Goal: Information Seeking & Learning: Learn about a topic

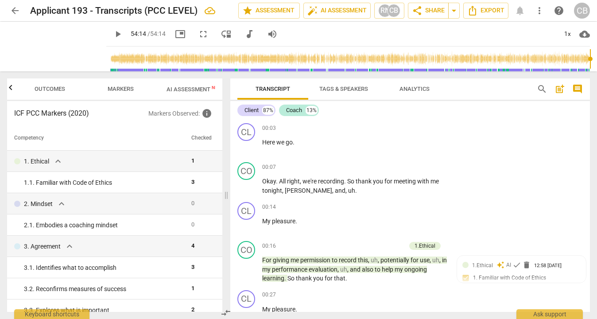
scroll to position [19, 0]
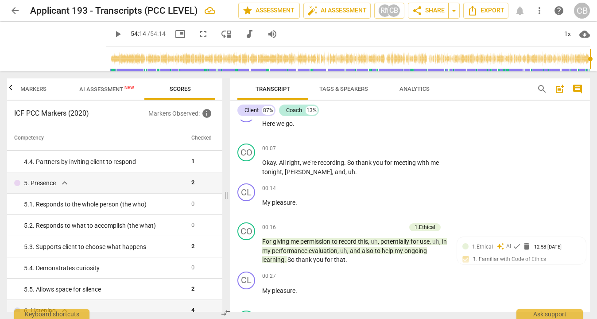
click at [119, 88] on span "AI Assessment New" at bounding box center [106, 89] width 55 height 7
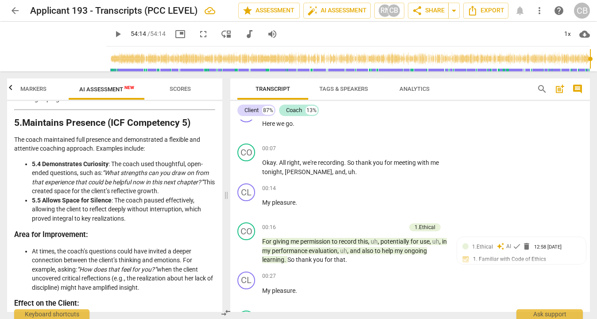
scroll to position [892, 0]
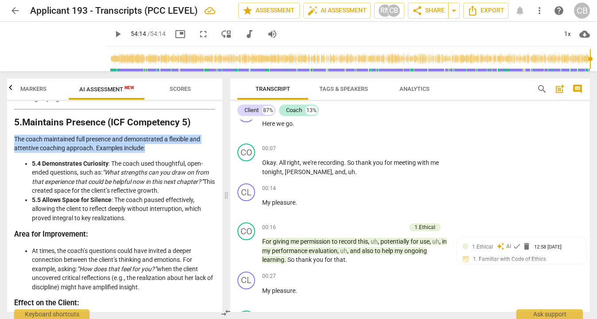
copy p "The coach maintained full presence and demonstrated a flexible and attentive co…"
drag, startPoint x: 159, startPoint y: 147, endPoint x: 10, endPoint y: 142, distance: 149.0
click at [10, 142] on div "Disclaimer: AI can make mistakes. Consult a qualified mentor coach before actin…" at bounding box center [114, 206] width 215 height 211
copy li "The coach used thoughtful, open-ended questions, such as: “What strengths can y…"
drag, startPoint x: 110, startPoint y: 163, endPoint x: 196, endPoint y: 188, distance: 89.6
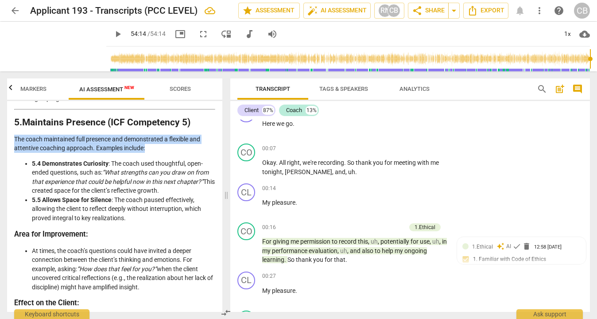
click at [196, 188] on li "5.4 Demonstrates Curiosity : The coach used thoughtful, open-ended questions, s…" at bounding box center [123, 177] width 183 height 36
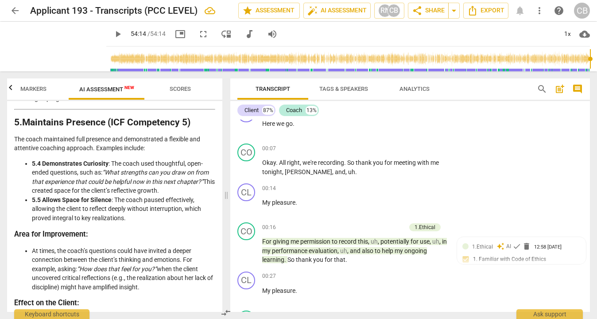
click at [117, 199] on li "5.5 Allows Space for Silence : The coach paused effectively, allowing the clien…" at bounding box center [123, 208] width 183 height 27
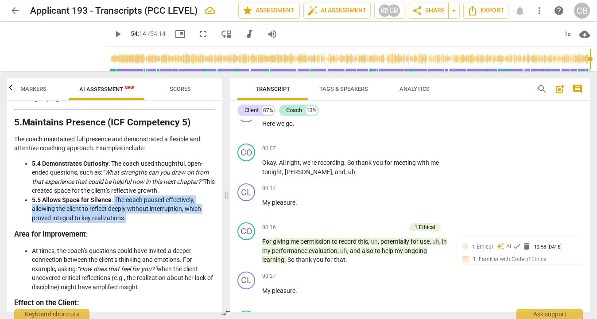
copy li "The coach paused effectively, allowing the client to reflect deeply without int…"
drag, startPoint x: 115, startPoint y: 199, endPoint x: 133, endPoint y: 216, distance: 25.4
click at [133, 216] on li "5.5 Allows Space for Silence : The coach paused effectively, allowing the clien…" at bounding box center [123, 208] width 183 height 27
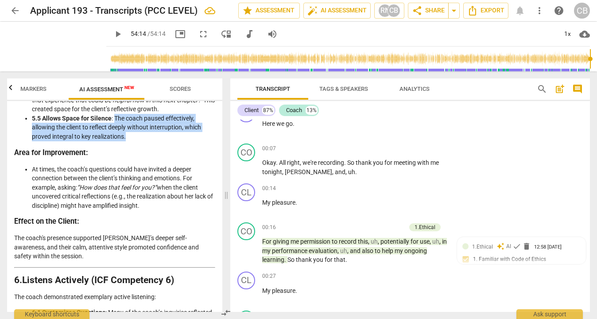
scroll to position [974, 0]
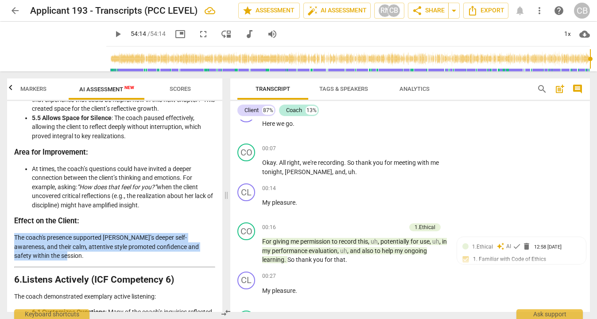
copy p "The coach's presence supported [PERSON_NAME]’s deeper self-awareness, and their…"
drag, startPoint x: 13, startPoint y: 237, endPoint x: 38, endPoint y: 254, distance: 29.7
click at [38, 254] on div "Disclaimer: AI can make mistakes. Consult a qualified mentor coach before actin…" at bounding box center [114, 206] width 215 height 211
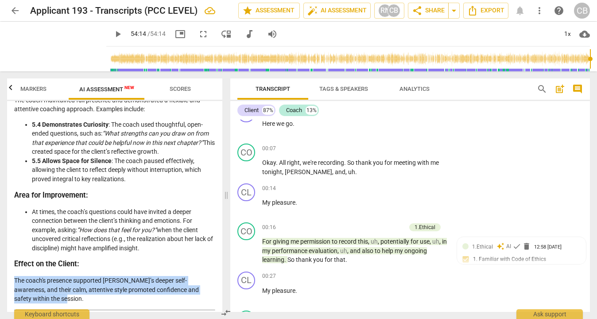
scroll to position [929, 0]
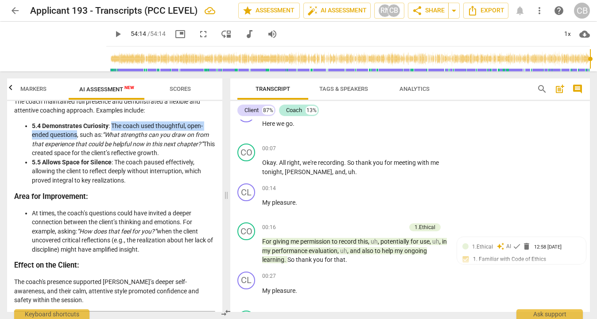
drag, startPoint x: 112, startPoint y: 125, endPoint x: 77, endPoint y: 134, distance: 35.9
click at [77, 134] on li "5.4 Demonstrates Curiosity : The coach used thoughtful, open-ended questions, s…" at bounding box center [123, 139] width 183 height 36
drag, startPoint x: 179, startPoint y: 152, endPoint x: 112, endPoint y: 127, distance: 71.0
click at [112, 126] on li "5.4 Demonstrates Curiosity : The coach used thoughtful, open-ended questions, s…" at bounding box center [123, 139] width 183 height 36
copy li "The coach used thoughtful, open-ended questions, such as: “What strengths can y…"
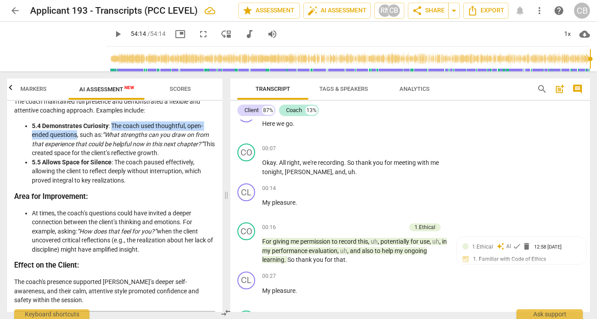
click at [179, 90] on span "Scores" at bounding box center [180, 89] width 21 height 7
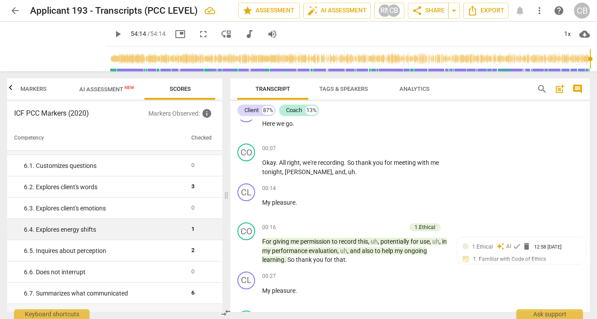
scroll to position [441, 0]
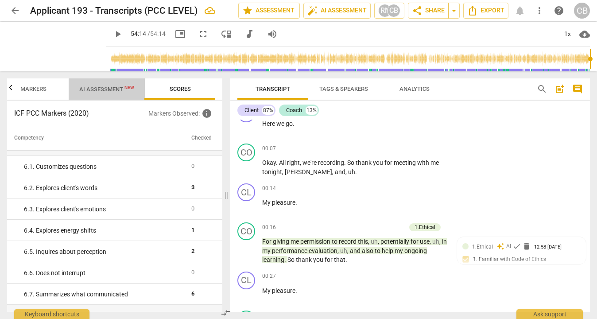
click at [106, 88] on span "AI Assessment New" at bounding box center [106, 89] width 55 height 7
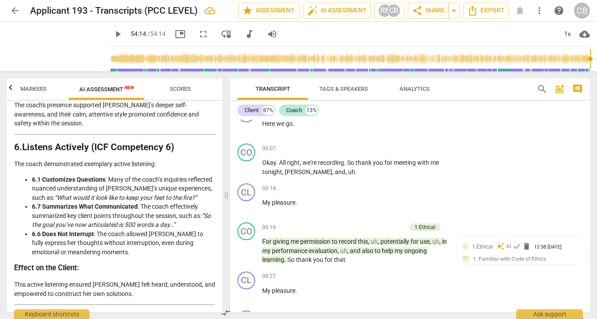
scroll to position [1108, 0]
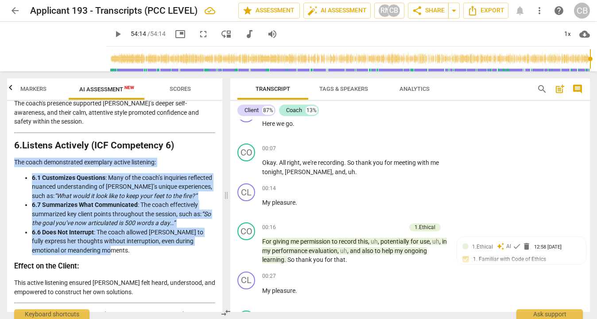
copy div "The coach demonstrated exemplary active listening: 6.1 Customizes Questions : M…"
drag, startPoint x: 104, startPoint y: 258, endPoint x: 12, endPoint y: 161, distance: 133.5
click at [12, 161] on div "Disclaimer: AI can make mistakes. Consult a qualified mentor coach before actin…" at bounding box center [114, 206] width 215 height 211
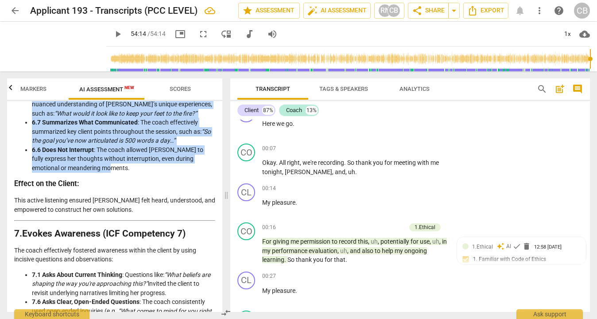
scroll to position [1191, 0]
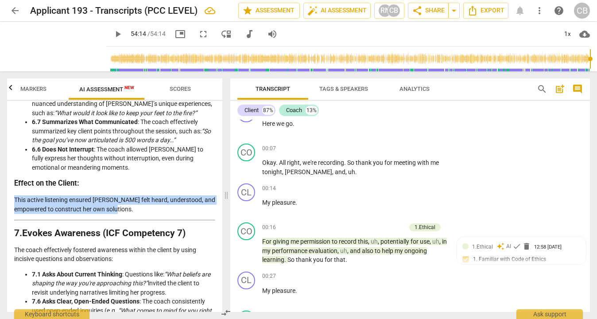
drag, startPoint x: 141, startPoint y: 215, endPoint x: 12, endPoint y: 203, distance: 130.0
click at [12, 203] on div "Disclaimer: AI can make mistakes. Consult a qualified mentor coach before actin…" at bounding box center [114, 206] width 215 height 211
copy p "This active listening ensured [PERSON_NAME] felt heard, understood, and empower…"
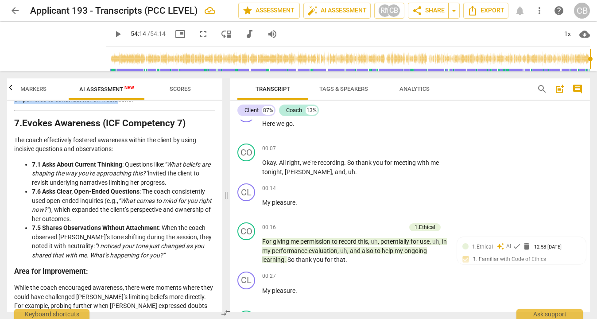
scroll to position [1300, 0]
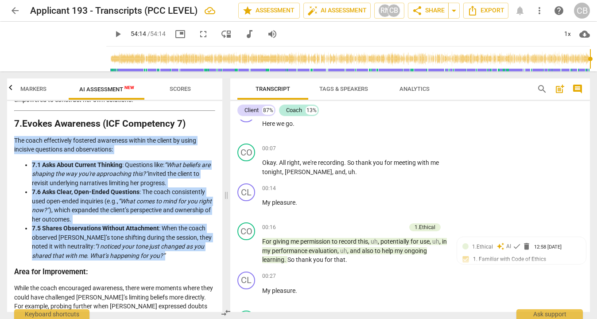
drag, startPoint x: 151, startPoint y: 264, endPoint x: 1, endPoint y: 147, distance: 190.4
click at [1, 147] on div "Outcomes Markers AI Assessment New Scores Disclaimer: AI can make mistakes. Con…" at bounding box center [113, 195] width 226 height 248
copy div "The coach effectively fostered awareness within the client by using incisive qu…"
click at [181, 91] on span "Scores" at bounding box center [180, 89] width 21 height 7
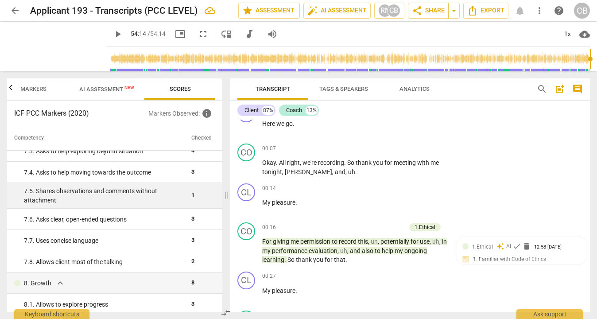
scroll to position [672, 0]
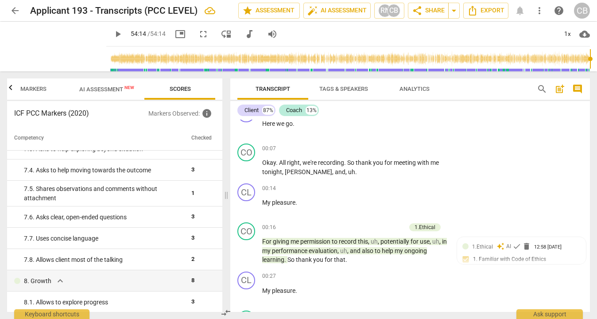
click at [115, 88] on span "AI Assessment New" at bounding box center [106, 89] width 55 height 7
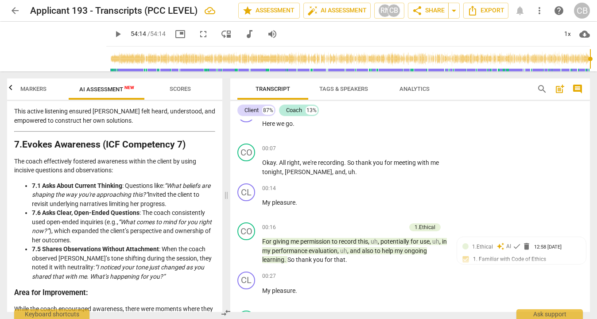
scroll to position [1284, 0]
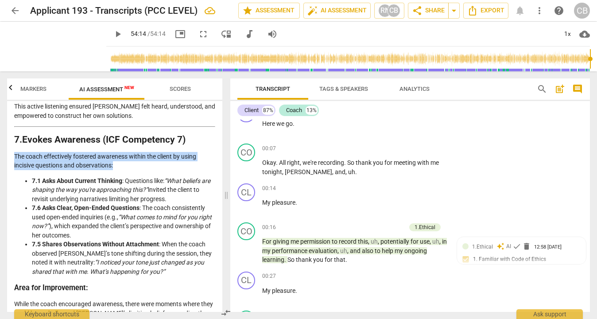
copy p "The coach effectively fostered awareness within the client by using incisive qu…"
drag, startPoint x: 123, startPoint y: 175, endPoint x: 13, endPoint y: 164, distance: 109.9
click at [13, 164] on div "Disclaimer: AI can make mistakes. Consult a qualified mentor coach before actin…" at bounding box center [114, 206] width 215 height 211
copy li "Questions like: “What beliefs are shaping the way you're approaching this?” inv…"
drag, startPoint x: 127, startPoint y: 188, endPoint x: 173, endPoint y: 207, distance: 50.0
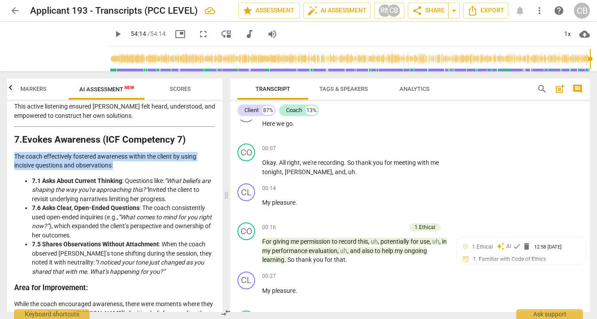
click at [173, 204] on li "7.1 Asks About Current Thinking : Questions like: “What beliefs are shaping the…" at bounding box center [123, 189] width 183 height 27
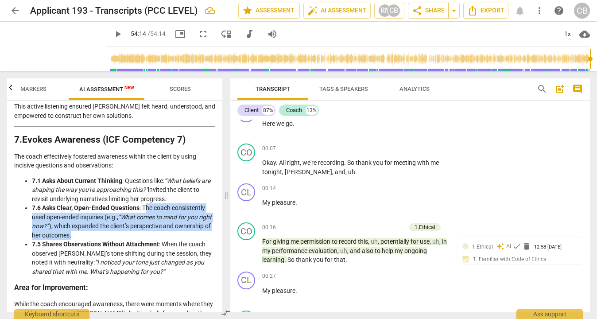
drag, startPoint x: 144, startPoint y: 215, endPoint x: 159, endPoint y: 238, distance: 28.3
click at [159, 238] on li "7.6 Asks Clear, Open-Ended Questions : The coach consistently used open-ended i…" at bounding box center [123, 221] width 183 height 36
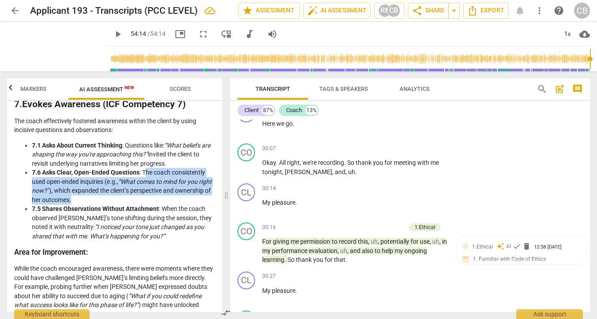
scroll to position [1325, 0]
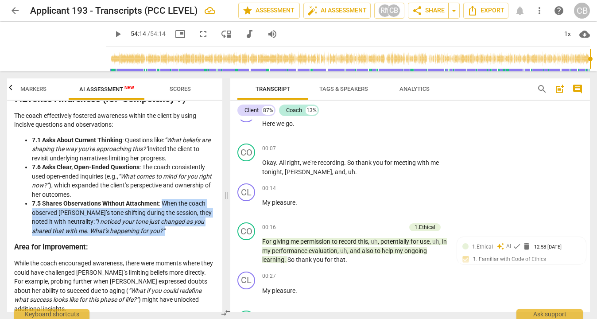
drag, startPoint x: 162, startPoint y: 211, endPoint x: 171, endPoint y: 235, distance: 26.4
click at [171, 235] on li "7.5 Shares Observations Without Attachment : When the coach observed [PERSON_NA…" at bounding box center [123, 217] width 183 height 36
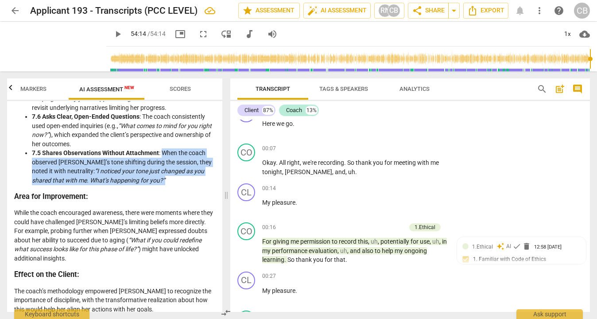
scroll to position [1377, 0]
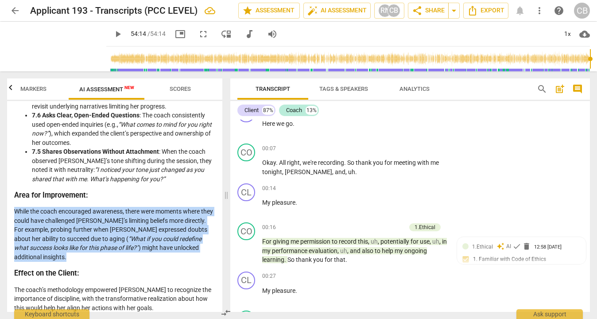
drag, startPoint x: 14, startPoint y: 215, endPoint x: 185, endPoint y: 259, distance: 176.6
click at [185, 259] on p "While the coach encouraged awareness, there were moments where they could have …" at bounding box center [114, 234] width 201 height 55
drag, startPoint x: 68, startPoint y: 266, endPoint x: 14, endPoint y: 224, distance: 68.5
click at [14, 223] on div "Disclaimer: AI can make mistakes. Consult a qualified mentor coach before actin…" at bounding box center [114, 206] width 215 height 211
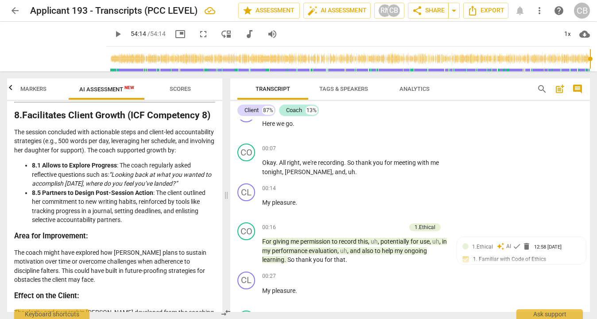
scroll to position [1596, 0]
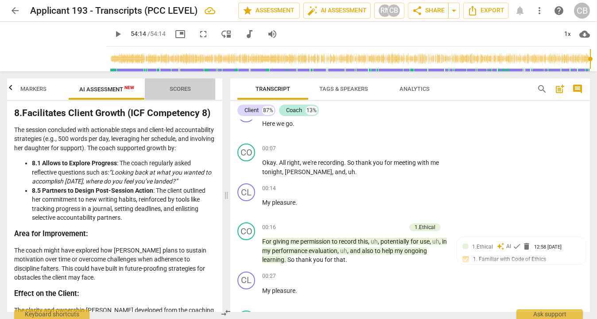
click at [179, 91] on span "Scores" at bounding box center [180, 89] width 21 height 7
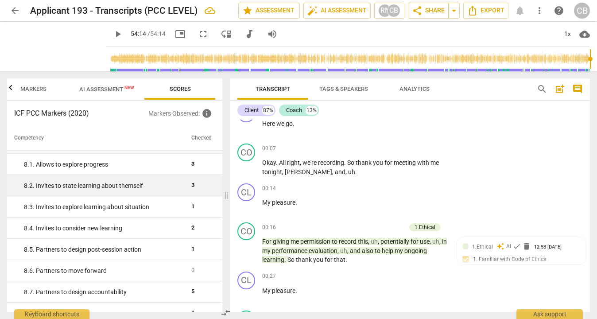
scroll to position [843, 0]
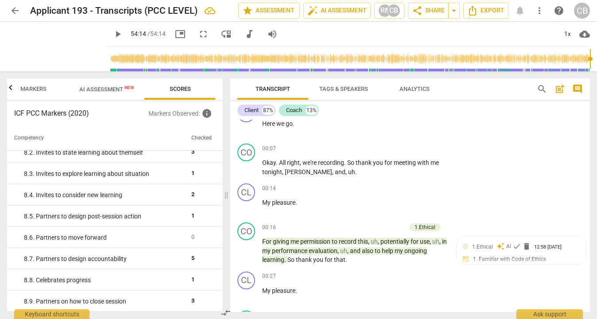
click at [117, 94] on span "AI Assessment New" at bounding box center [107, 88] width 76 height 13
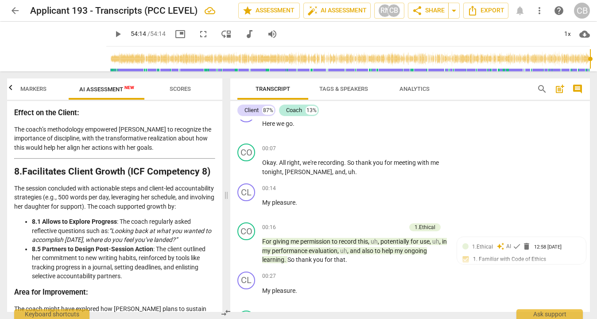
scroll to position [1539, 0]
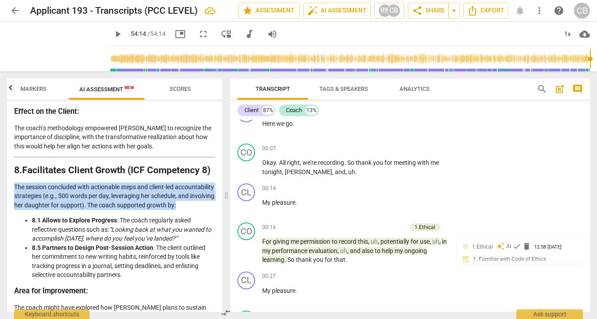
drag, startPoint x: 46, startPoint y: 221, endPoint x: 7, endPoint y: 189, distance: 49.8
click at [7, 189] on div "Disclaimer: AI can make mistakes. Consult a qualified mentor coach before actin…" at bounding box center [114, 206] width 215 height 211
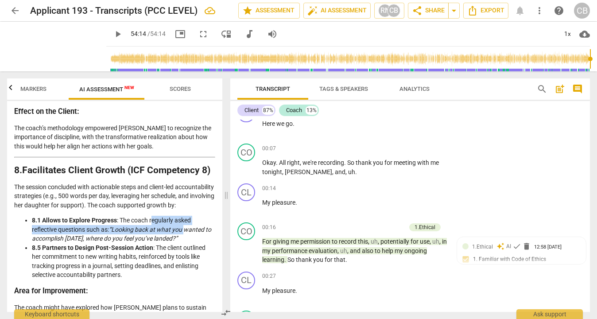
drag, startPoint x: 152, startPoint y: 238, endPoint x: 185, endPoint y: 246, distance: 34.8
click at [186, 243] on li "8.1 Allows to Explore Progress : The coach regularly asked reflective questions…" at bounding box center [123, 229] width 183 height 27
click at [189, 232] on li "8.1 Allows to Explore Progress : The coach regularly asked reflective questions…" at bounding box center [123, 229] width 183 height 27
drag, startPoint x: 149, startPoint y: 237, endPoint x: 184, endPoint y: 249, distance: 36.7
click at [184, 243] on li "8.1 Allows to Explore Progress : The coach regularly asked reflective questions…" at bounding box center [123, 229] width 183 height 27
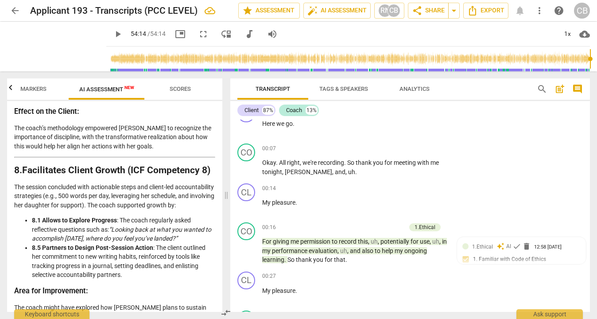
click at [185, 243] on li "8.1 Allows to Explore Progress : The coach regularly asked reflective questions…" at bounding box center [123, 229] width 183 height 27
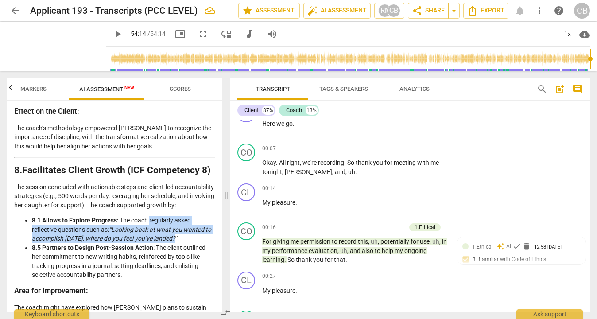
drag, startPoint x: 185, startPoint y: 254, endPoint x: 150, endPoint y: 237, distance: 38.9
click at [150, 237] on li "8.1 Allows to Explore Progress : The coach regularly asked reflective questions…" at bounding box center [123, 229] width 183 height 27
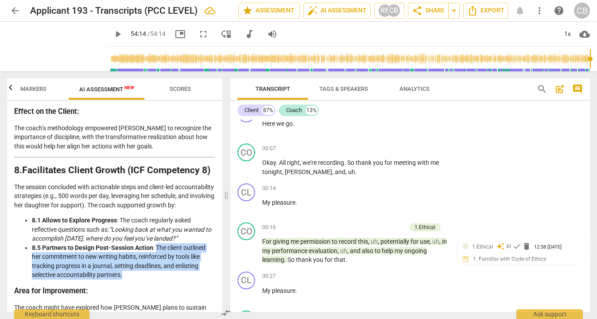
drag, startPoint x: 156, startPoint y: 265, endPoint x: 156, endPoint y: 291, distance: 26.6
click at [156, 280] on li "8.5 Partners to Design Post-Session Action : The client outlined her commitment…" at bounding box center [123, 261] width 183 height 36
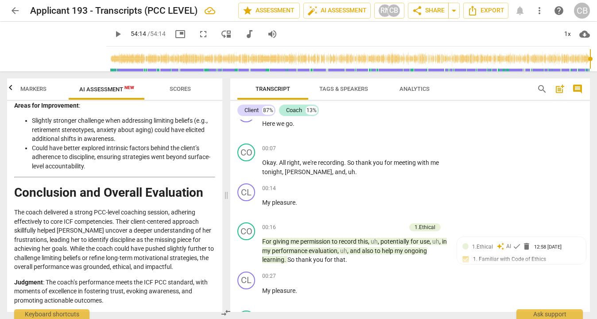
scroll to position [1981, 0]
